Goal: Information Seeking & Learning: Learn about a topic

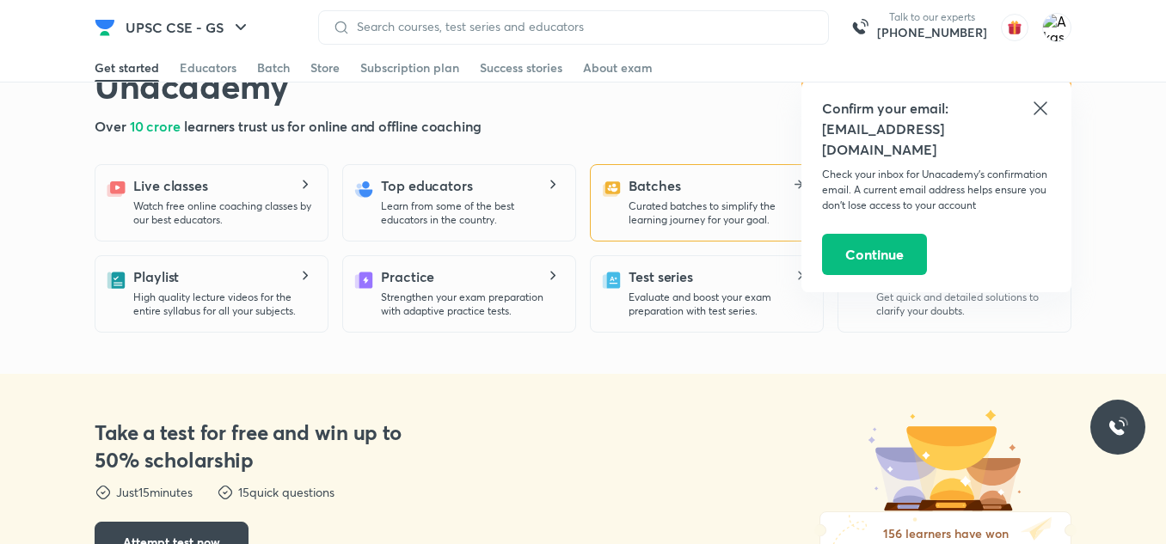
scroll to position [430, 0]
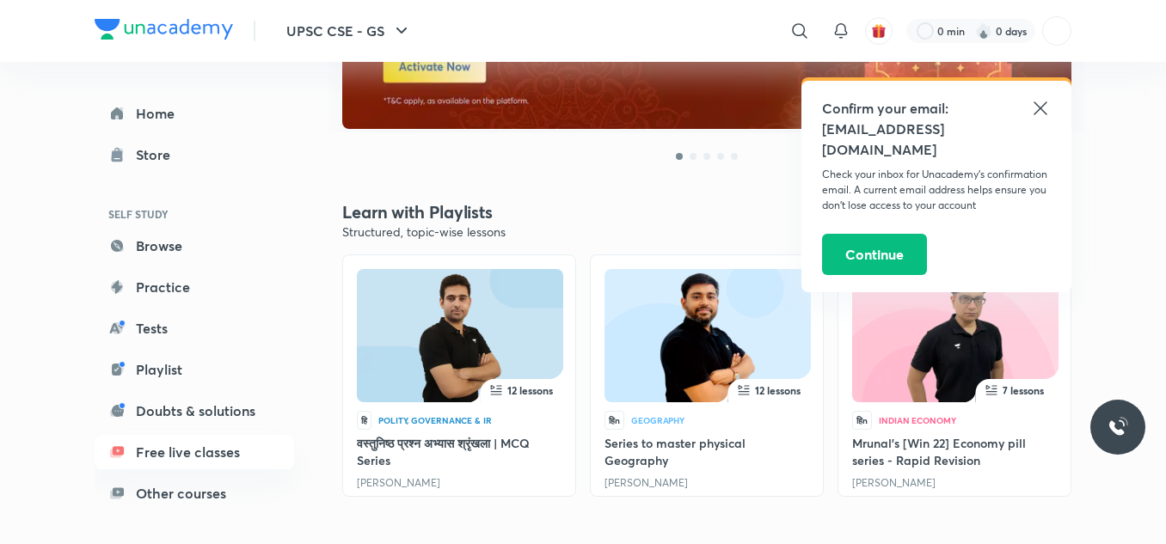
scroll to position [430, 0]
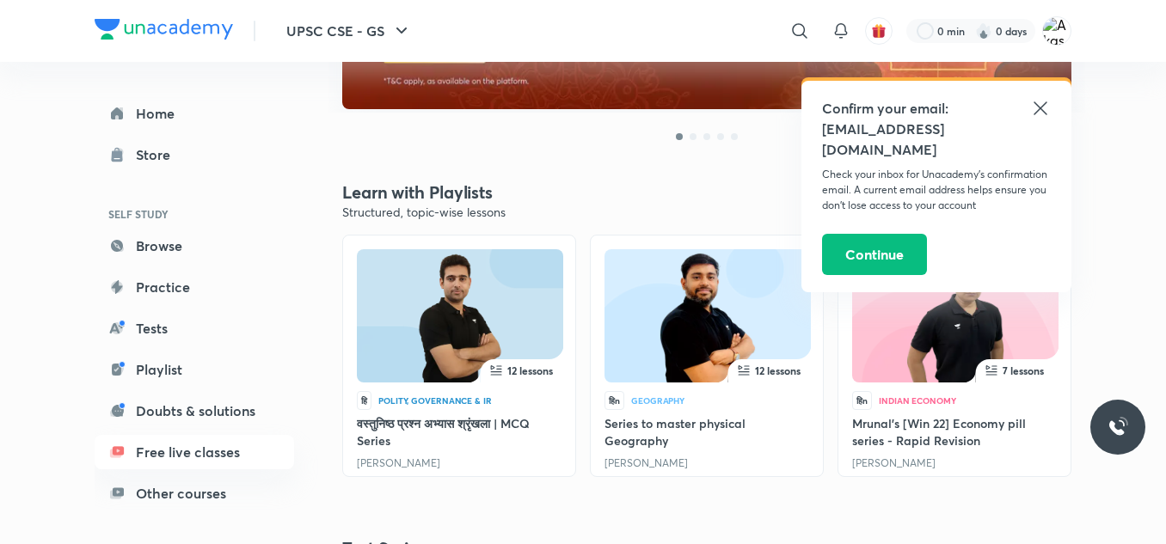
click at [1034, 112] on icon at bounding box center [1040, 108] width 21 height 21
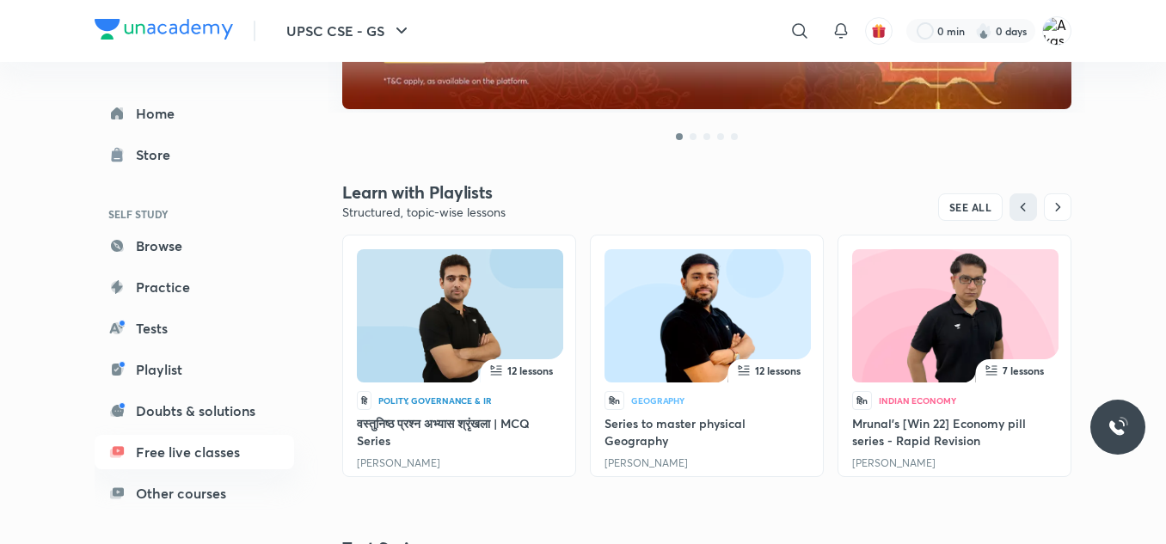
click at [493, 283] on img at bounding box center [460, 319] width 146 height 133
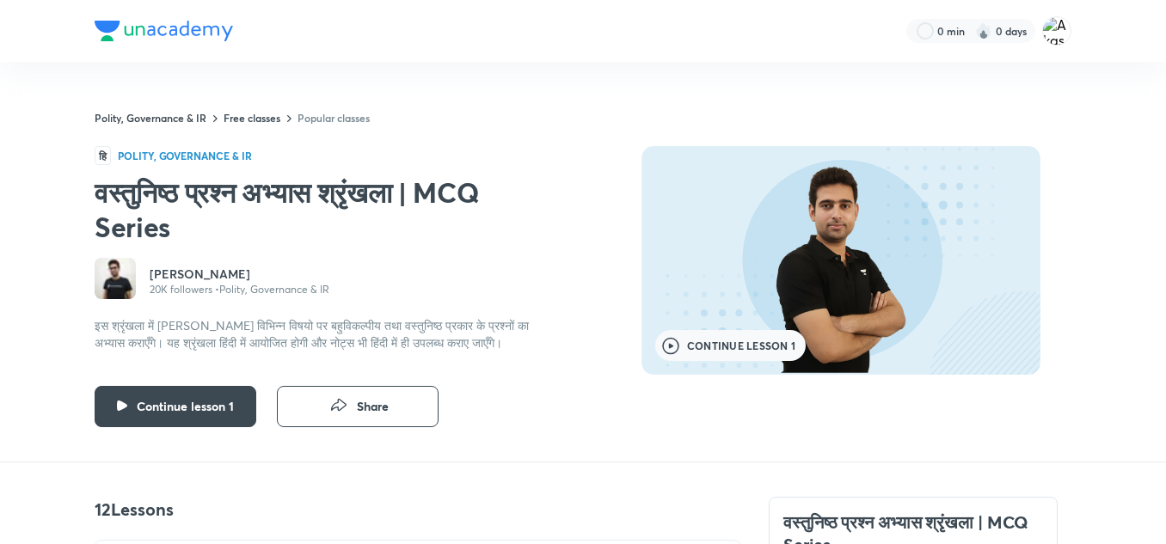
click at [695, 338] on button "Continue lesson 1" at bounding box center [730, 345] width 150 height 31
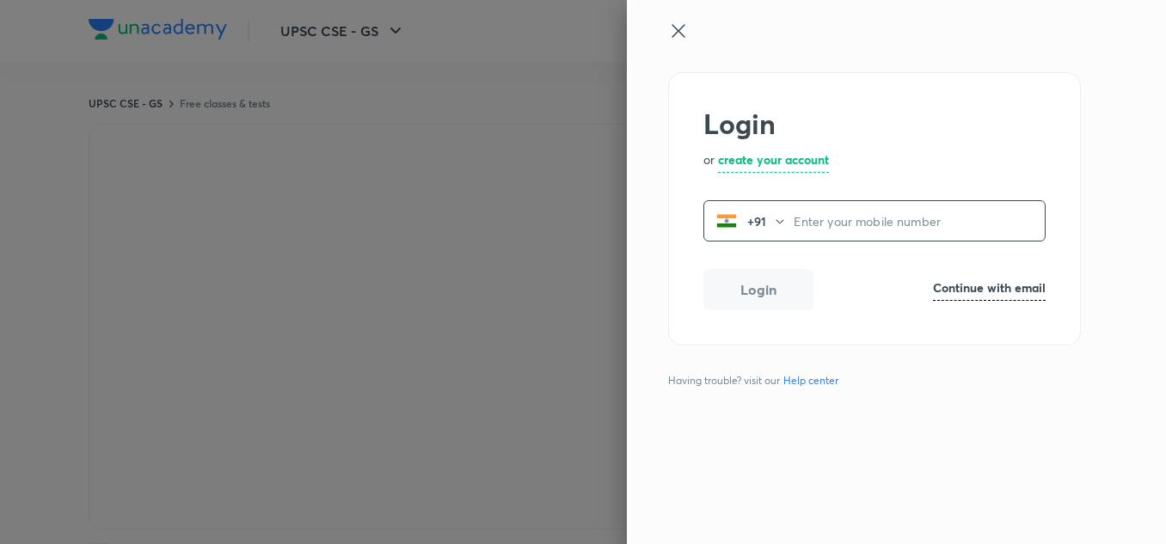
click at [681, 33] on icon at bounding box center [678, 31] width 21 height 21
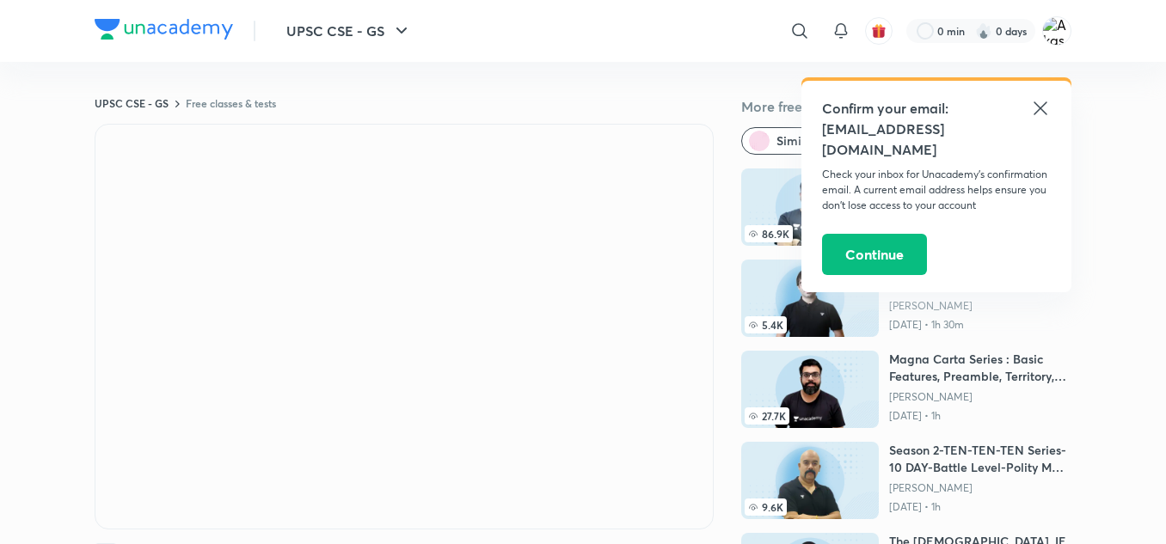
click at [1042, 104] on icon at bounding box center [1040, 108] width 21 height 21
